Goal: Information Seeking & Learning: Learn about a topic

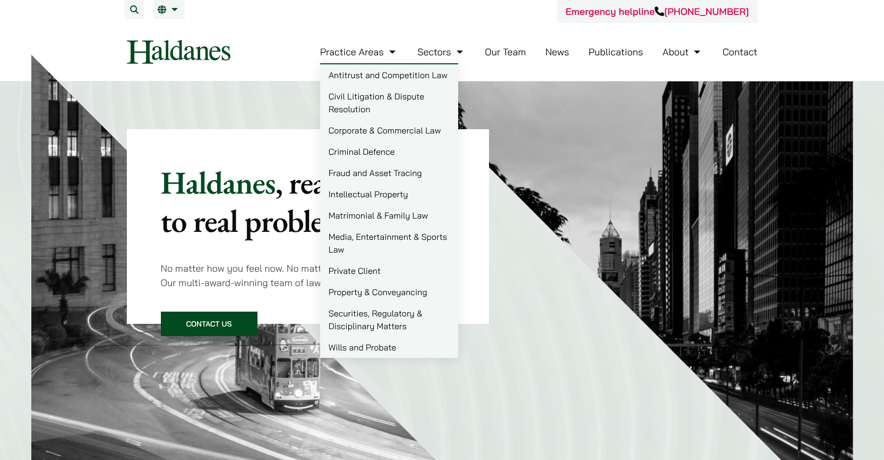
click at [514, 56] on link "Our Team" at bounding box center [505, 52] width 41 height 12
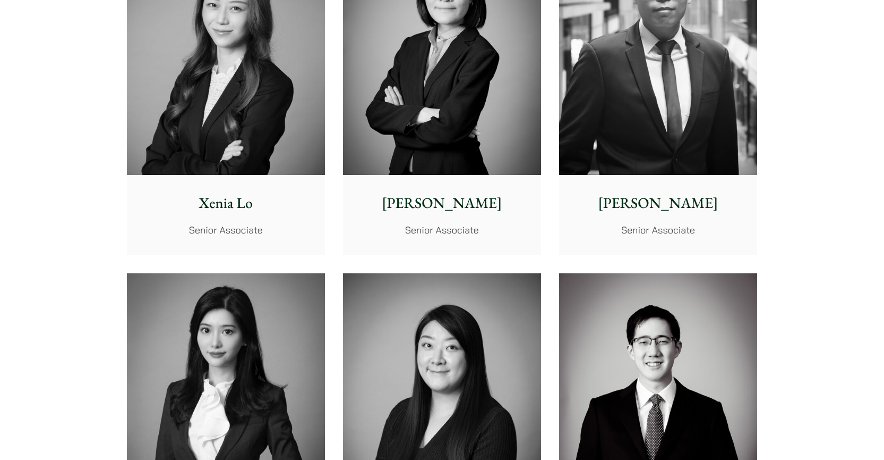
scroll to position [2964, 0]
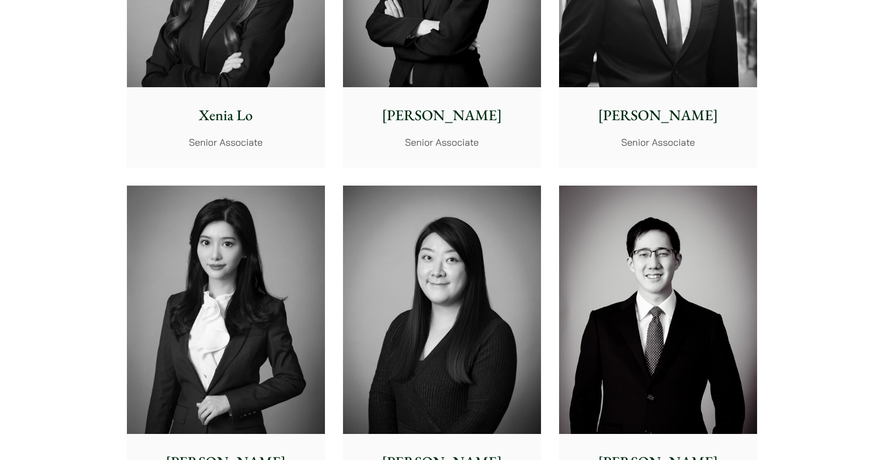
click at [436, 321] on img at bounding box center [442, 309] width 198 height 248
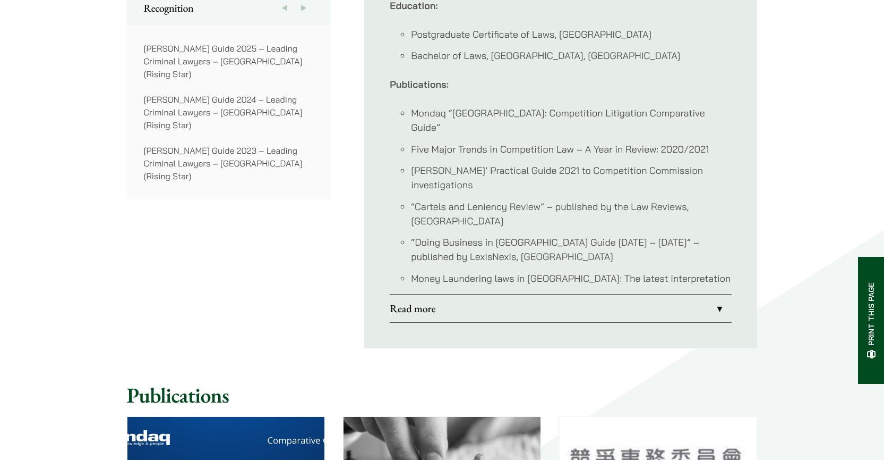
scroll to position [929, 0]
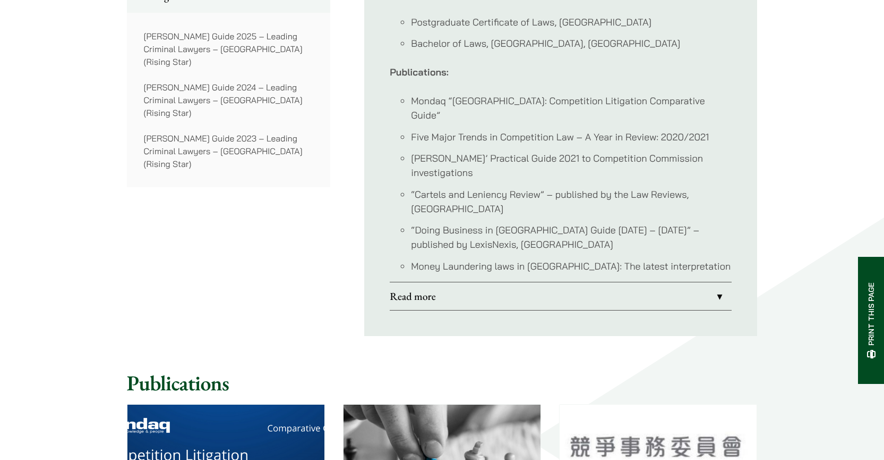
click at [462, 282] on link "Read more" at bounding box center [561, 296] width 342 height 28
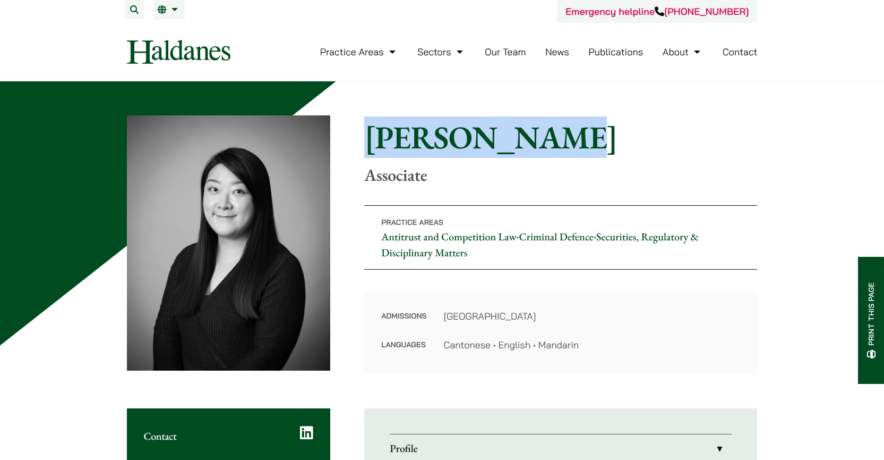
drag, startPoint x: 375, startPoint y: 143, endPoint x: 550, endPoint y: 154, distance: 175.6
click at [550, 154] on h1 "Christina Ma" at bounding box center [560, 137] width 393 height 38
copy h1 "Christina Ma"
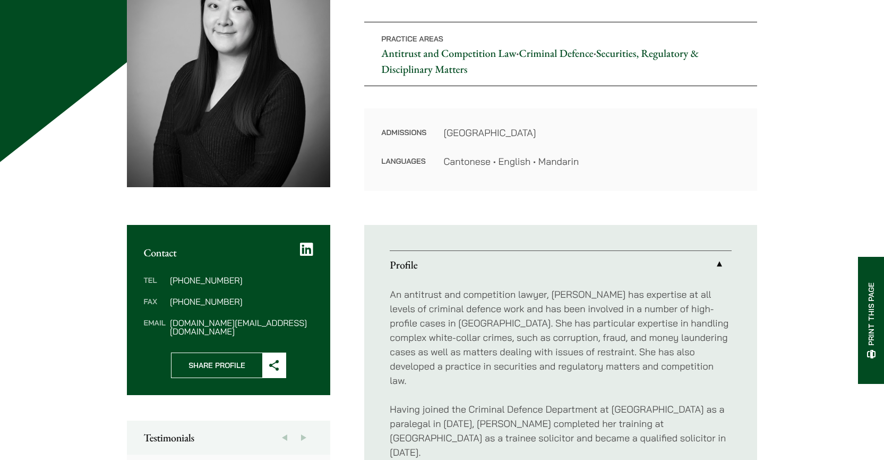
scroll to position [4, 0]
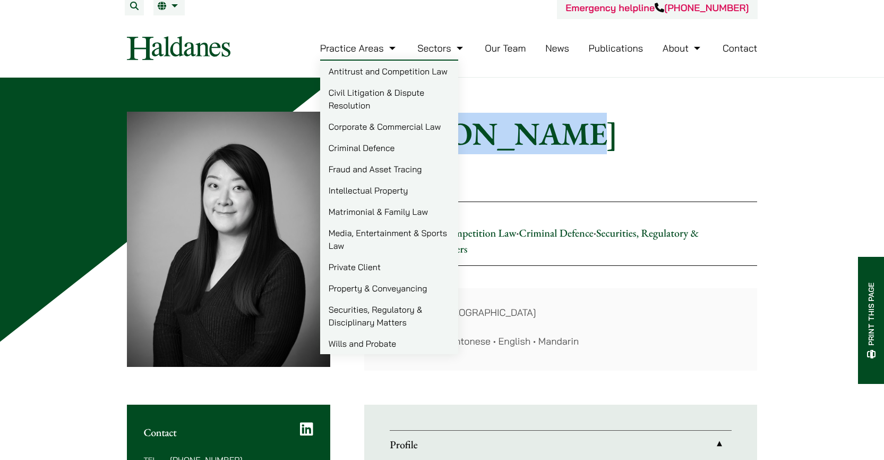
click at [490, 46] on link "Our Team" at bounding box center [505, 48] width 41 height 12
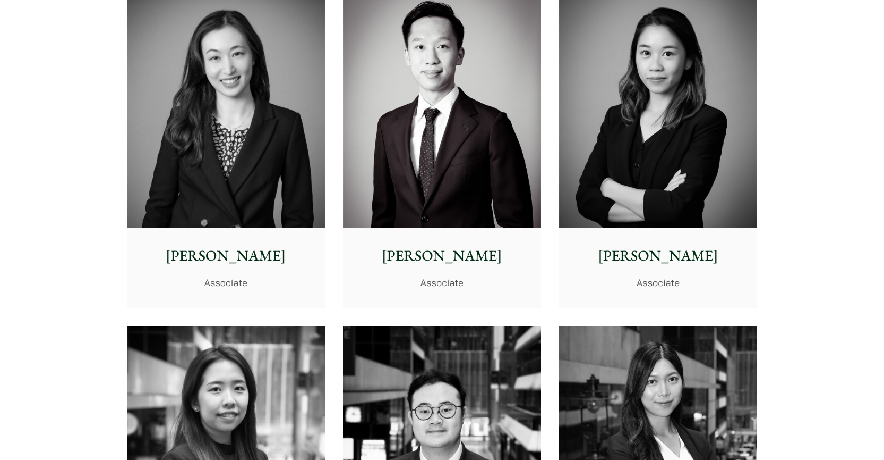
scroll to position [3516, 0]
click at [265, 244] on p "Shirley Chan" at bounding box center [225, 255] width 181 height 22
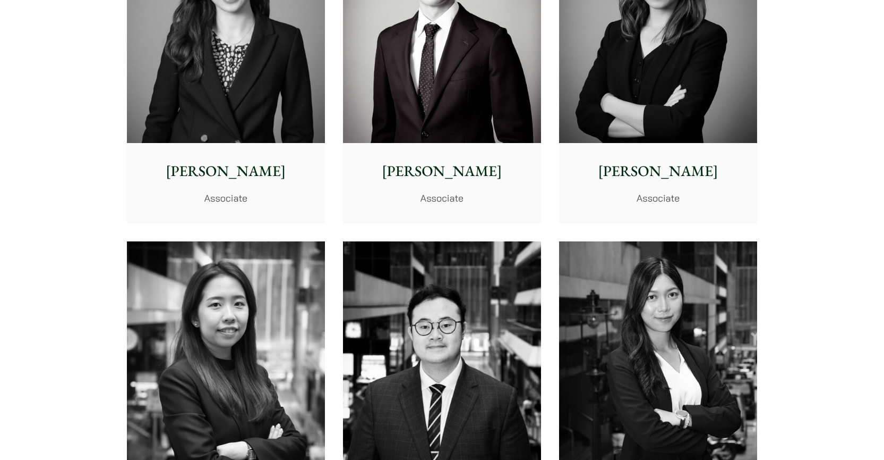
scroll to position [3644, 0]
